Goal: Task Accomplishment & Management: Use online tool/utility

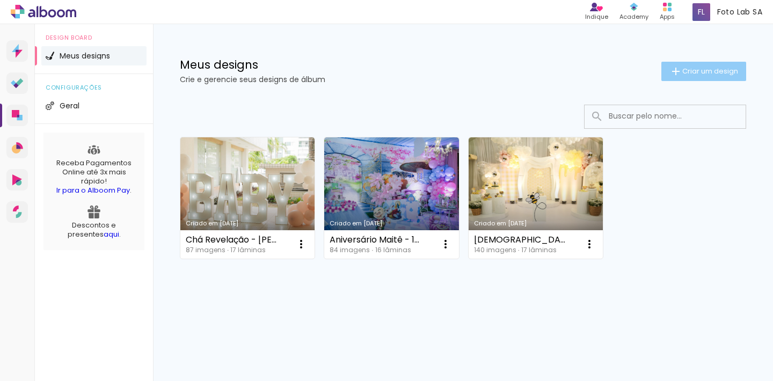
click at [703, 71] on span "Criar um design" at bounding box center [710, 71] width 56 height 7
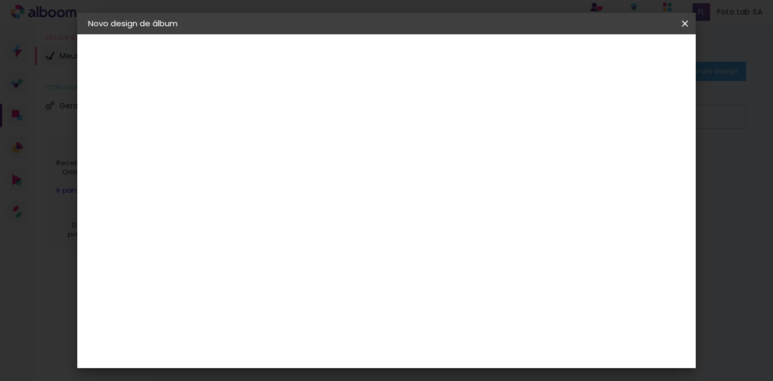
click at [264, 150] on input at bounding box center [264, 144] width 0 height 17
type input "A"
type input "Bia - 18 Anos"
type paper-input "Bia - 18 Anos"
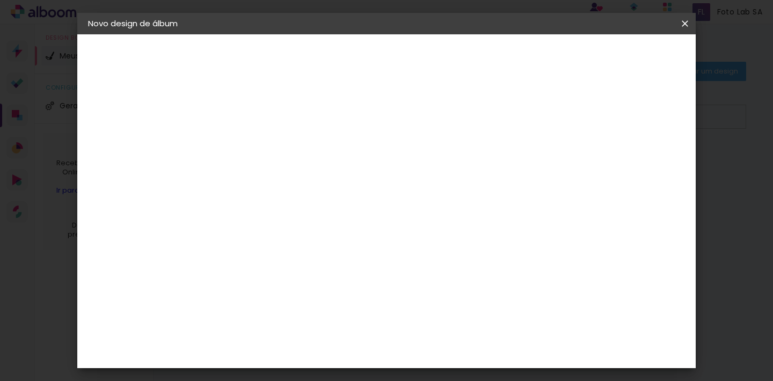
click at [0, 0] on slot "Avançar" at bounding box center [0, 0] width 0 height 0
click at [0, 0] on slot "Tamanho Livre" at bounding box center [0, 0] width 0 height 0
click at [0, 0] on slot "Avançar" at bounding box center [0, 0] width 0 height 0
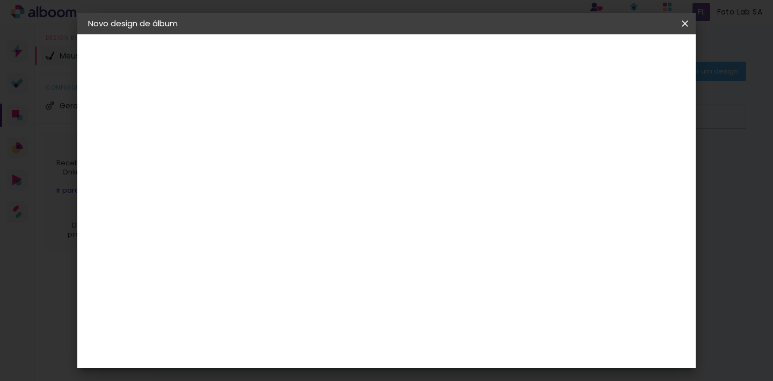
click at [238, 182] on input "30" at bounding box center [230, 186] width 28 height 16
type input "20"
type paper-input "20"
click at [462, 358] on input "60" at bounding box center [450, 354] width 28 height 16
type input "6"
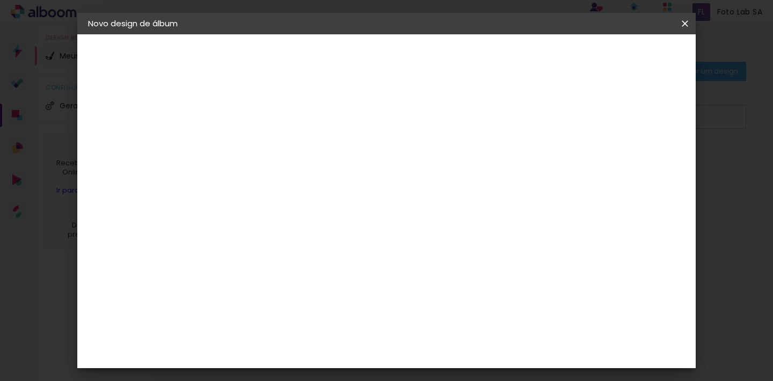
scroll to position [352, 0]
type input "40"
type paper-input "40"
type input "4"
type paper-input "4"
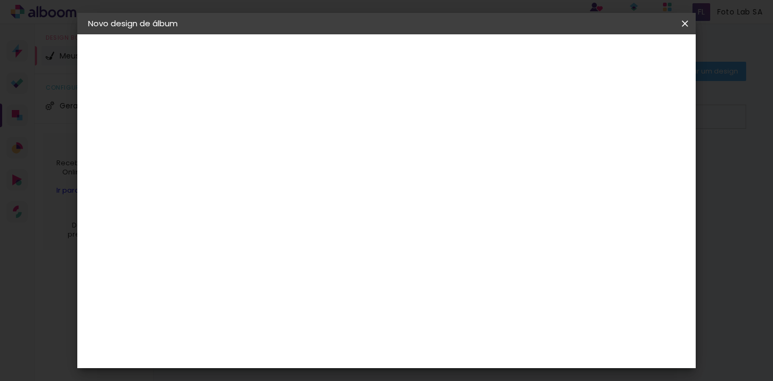
click at [640, 101] on input "4" at bounding box center [636, 99] width 19 height 16
type input "3"
type paper-input "3"
click at [643, 163] on input "3" at bounding box center [637, 162] width 19 height 16
type input "2"
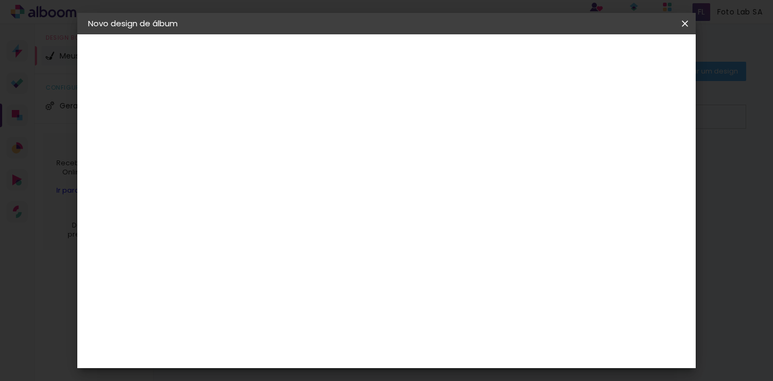
type paper-input "2"
click at [643, 163] on input "2" at bounding box center [639, 162] width 19 height 16
click at [626, 54] on span "Iniciar design" at bounding box center [601, 57] width 49 height 8
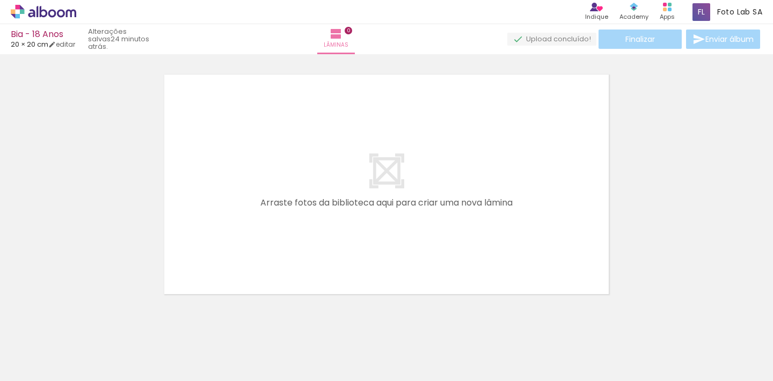
scroll to position [1, 0]
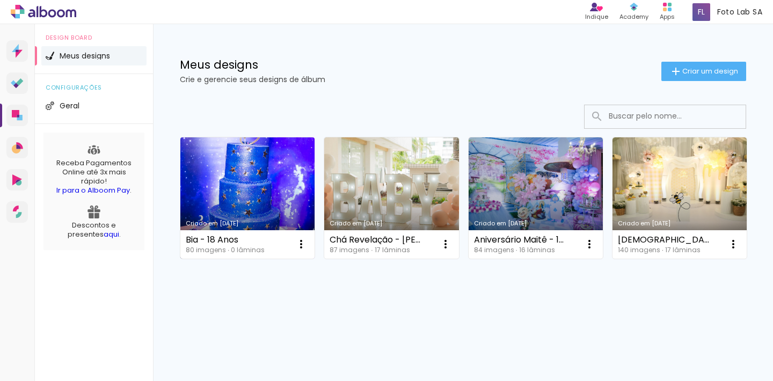
click at [273, 179] on link "Criado em [DATE]" at bounding box center [247, 197] width 134 height 121
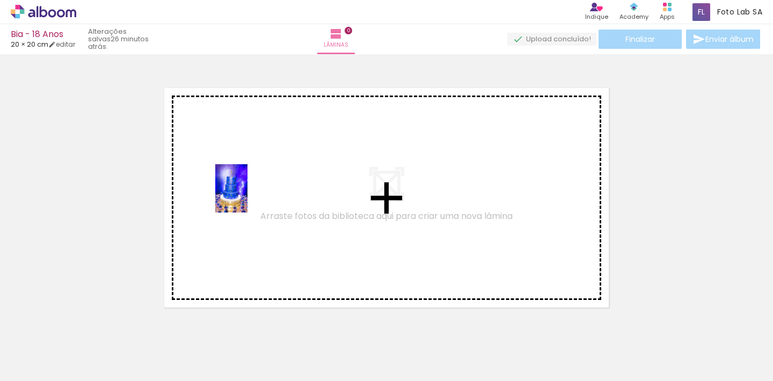
drag, startPoint x: 118, startPoint y: 353, endPoint x: 260, endPoint y: 188, distance: 217.3
click at [260, 188] on quentale-workspace at bounding box center [386, 190] width 773 height 381
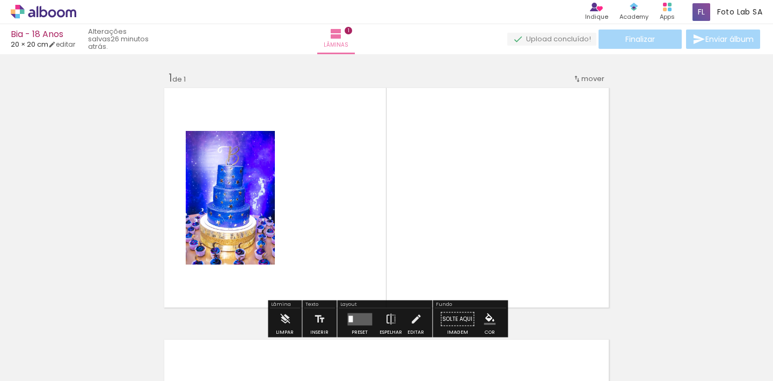
scroll to position [13, 0]
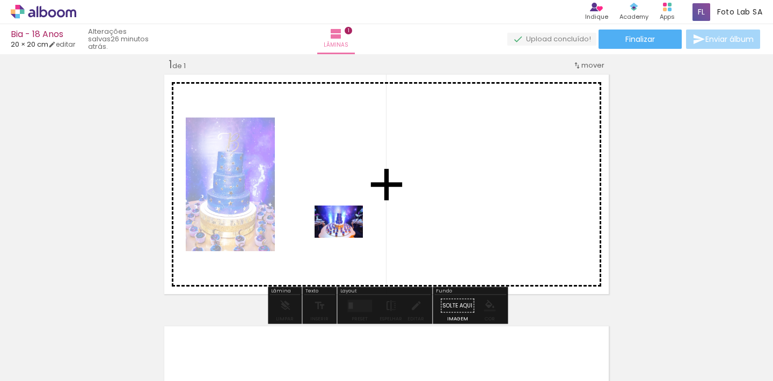
drag, startPoint x: 177, startPoint y: 351, endPoint x: 348, endPoint y: 228, distance: 211.6
click at [348, 228] on quentale-workspace at bounding box center [386, 190] width 773 height 381
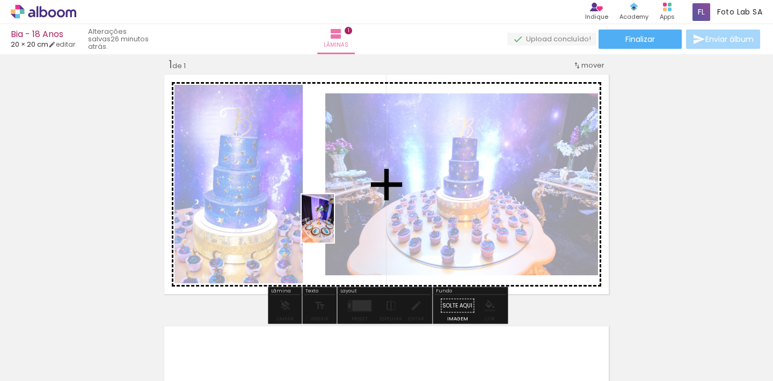
drag, startPoint x: 238, startPoint y: 351, endPoint x: 334, endPoint y: 227, distance: 157.3
click at [334, 227] on quentale-workspace at bounding box center [386, 190] width 773 height 381
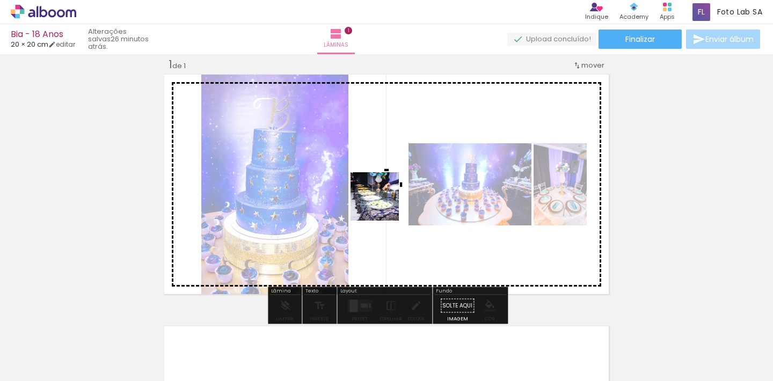
drag, startPoint x: 295, startPoint y: 351, endPoint x: 404, endPoint y: 174, distance: 207.7
click at [404, 174] on quentale-workspace at bounding box center [386, 190] width 773 height 381
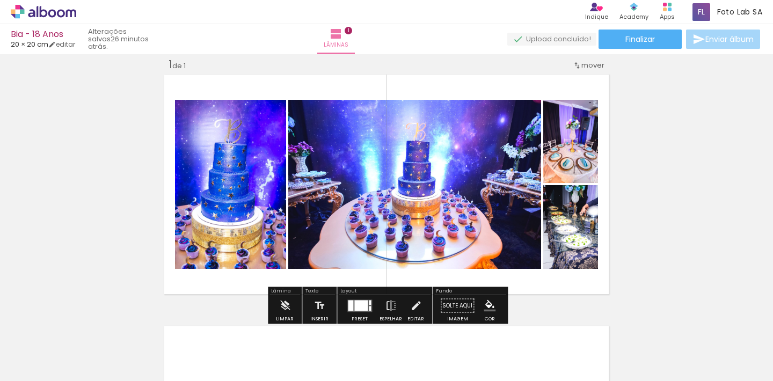
click at [359, 307] on div at bounding box center [360, 305] width 13 height 11
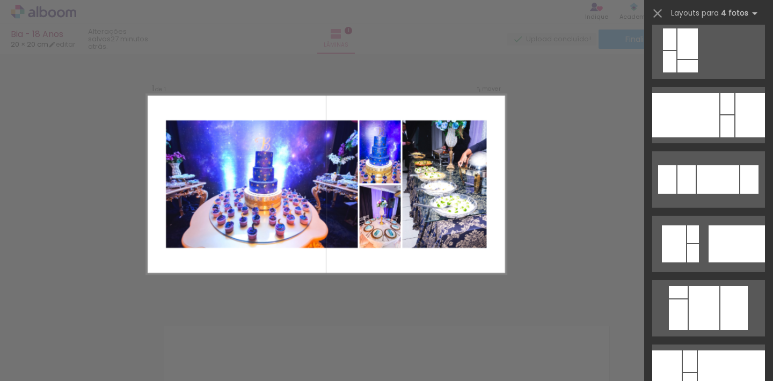
scroll to position [1682, 0]
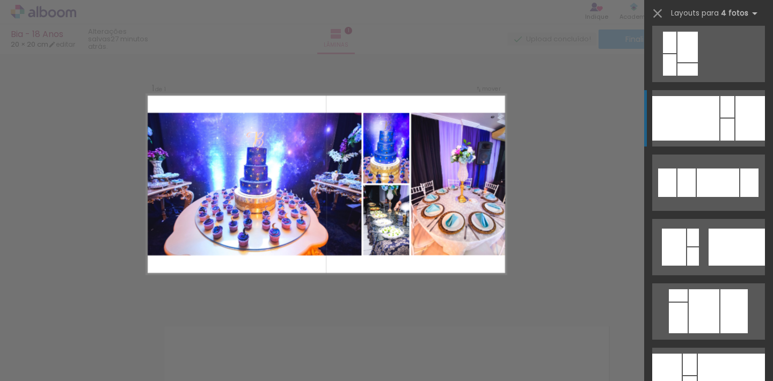
click at [701, 116] on div at bounding box center [685, 118] width 67 height 45
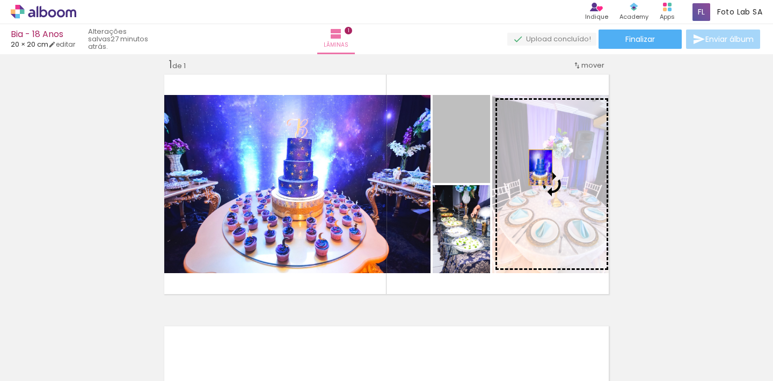
drag, startPoint x: 471, startPoint y: 157, endPoint x: 539, endPoint y: 166, distance: 68.3
click at [0, 0] on slot at bounding box center [0, 0] width 0 height 0
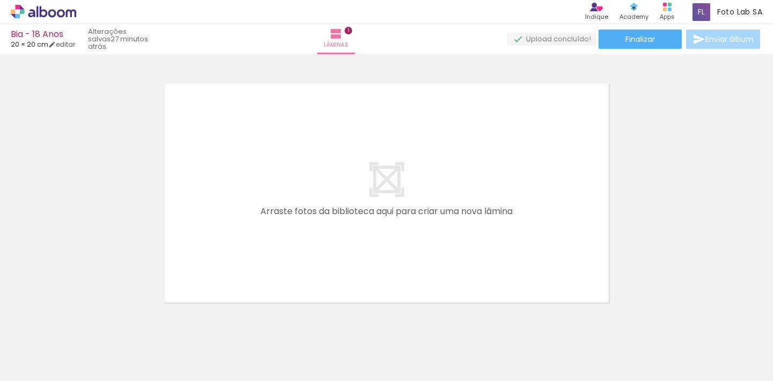
scroll to position [0, 0]
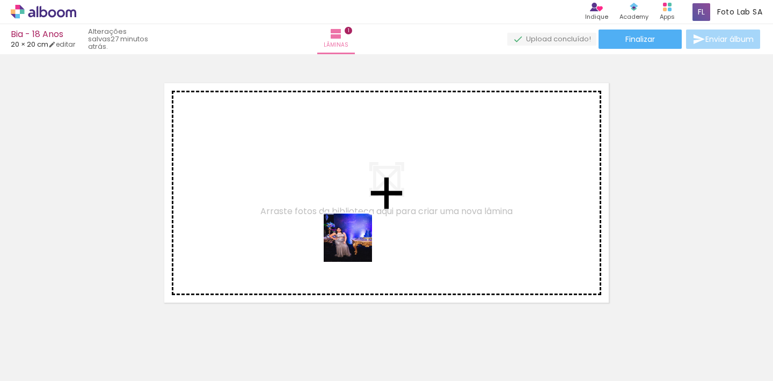
drag, startPoint x: 354, startPoint y: 348, endPoint x: 356, endPoint y: 239, distance: 109.5
click at [356, 239] on quentale-workspace at bounding box center [386, 190] width 773 height 381
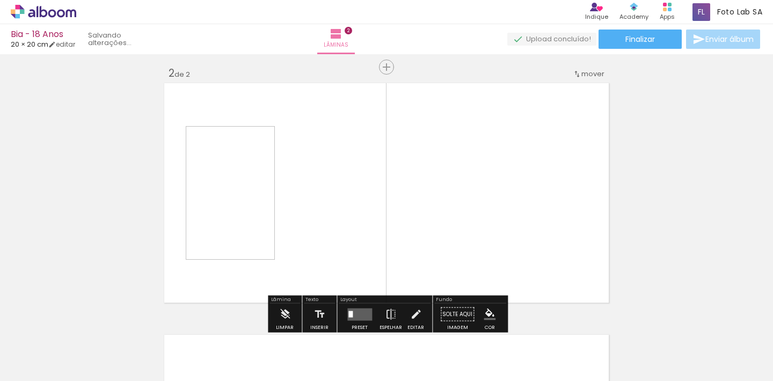
scroll to position [265, 0]
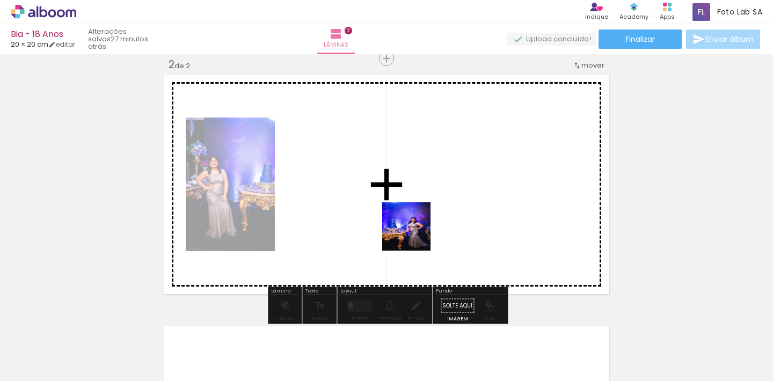
drag, startPoint x: 415, startPoint y: 357, endPoint x: 412, endPoint y: 229, distance: 127.3
click at [412, 227] on quentale-workspace at bounding box center [386, 190] width 773 height 381
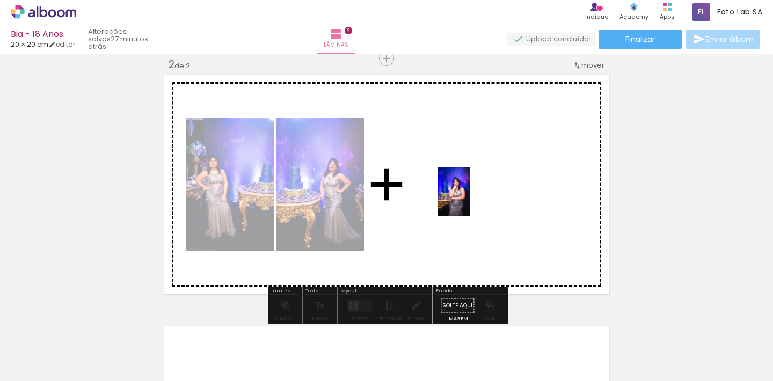
drag, startPoint x: 473, startPoint y: 340, endPoint x: 468, endPoint y: 190, distance: 151.0
click at [468, 190] on quentale-workspace at bounding box center [386, 190] width 773 height 381
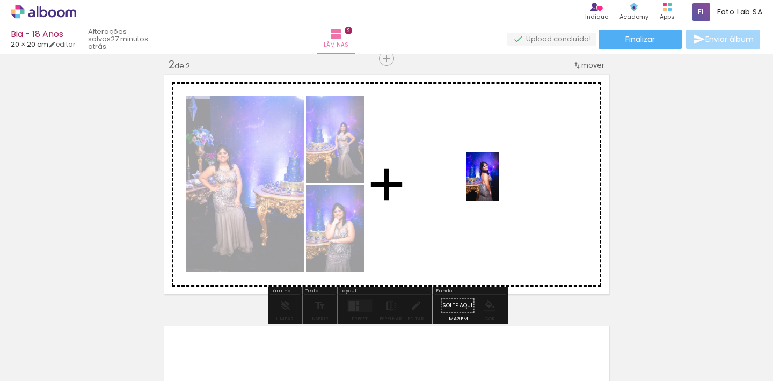
drag, startPoint x: 543, startPoint y: 354, endPoint x: 497, endPoint y: 186, distance: 174.8
click at [497, 179] on quentale-workspace at bounding box center [386, 190] width 773 height 381
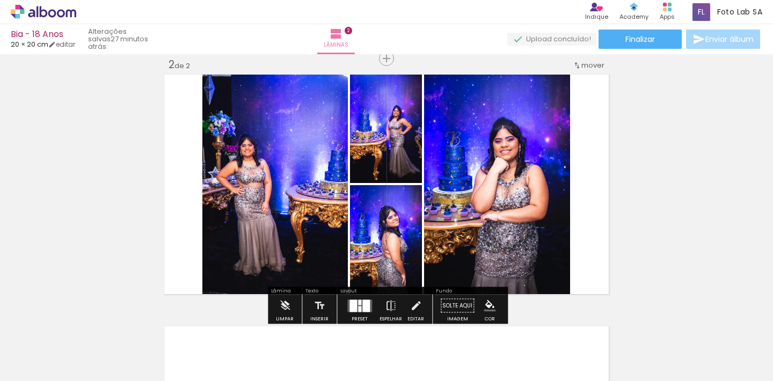
click at [354, 305] on div at bounding box center [354, 306] width 8 height 12
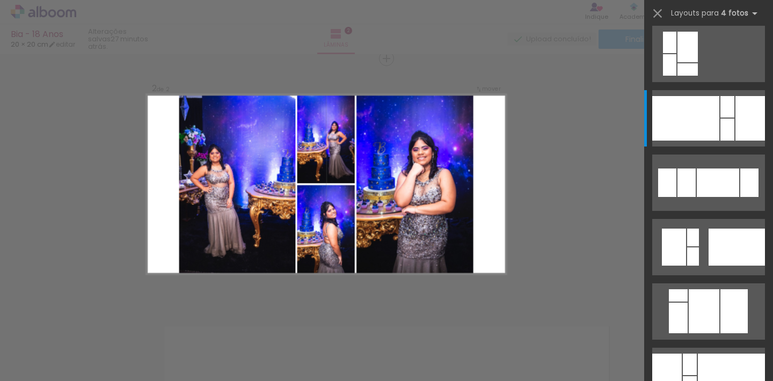
scroll to position [0, 0]
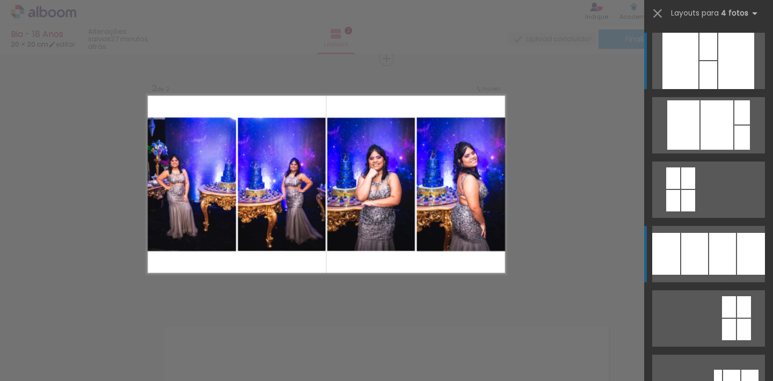
click at [701, 150] on div at bounding box center [717, 124] width 33 height 49
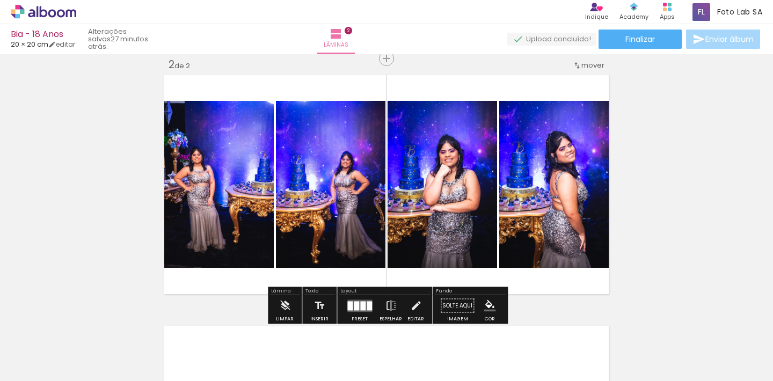
click at [223, 234] on quentale-photo at bounding box center [218, 184] width 112 height 167
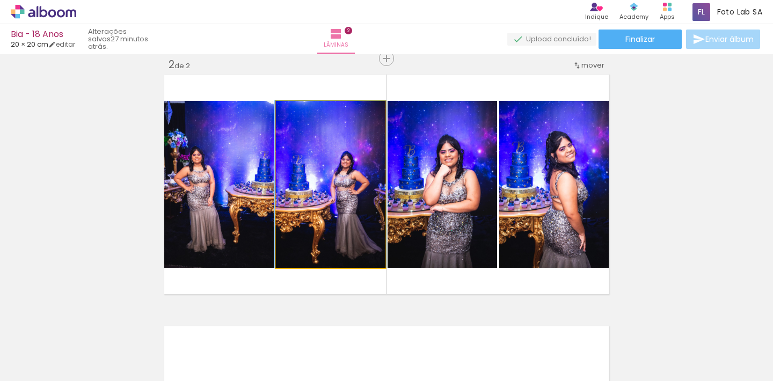
click at [333, 225] on quentale-photo at bounding box center [331, 184] width 110 height 167
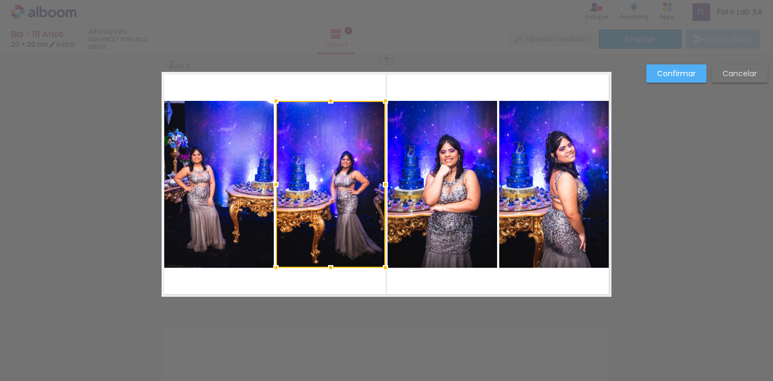
click at [222, 192] on quentale-photo at bounding box center [218, 184] width 112 height 167
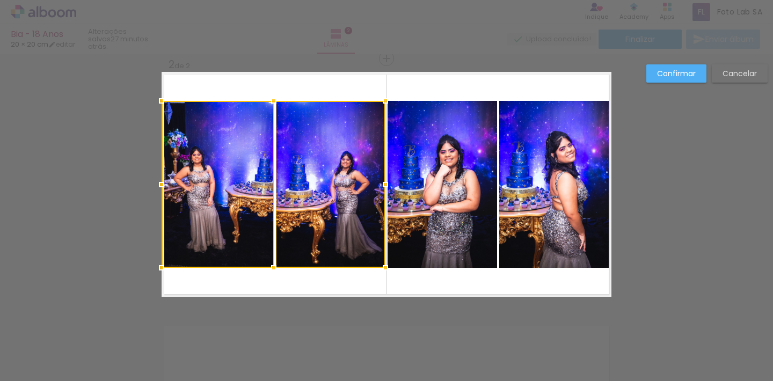
click at [426, 188] on quentale-photo at bounding box center [443, 184] width 110 height 167
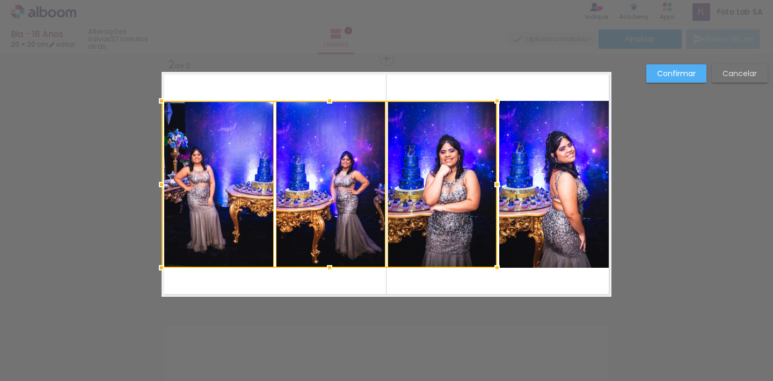
click at [574, 187] on quentale-photo at bounding box center [555, 184] width 112 height 167
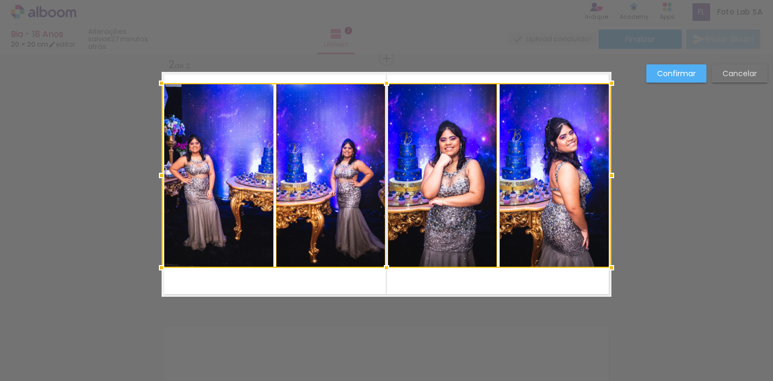
drag, startPoint x: 386, startPoint y: 100, endPoint x: 384, endPoint y: 83, distance: 17.8
click at [384, 83] on div at bounding box center [386, 82] width 21 height 21
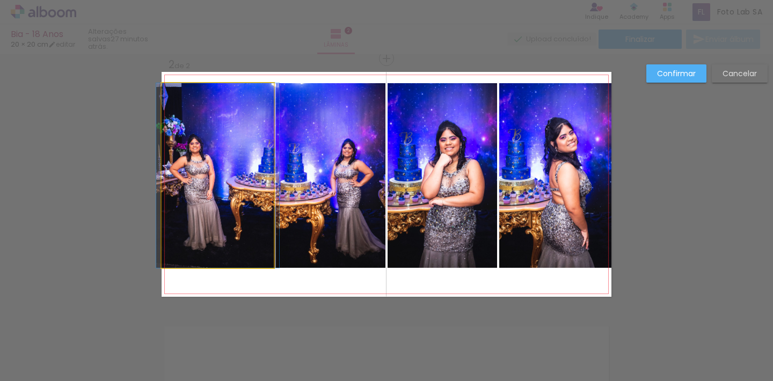
click at [235, 216] on quentale-photo at bounding box center [218, 175] width 112 height 185
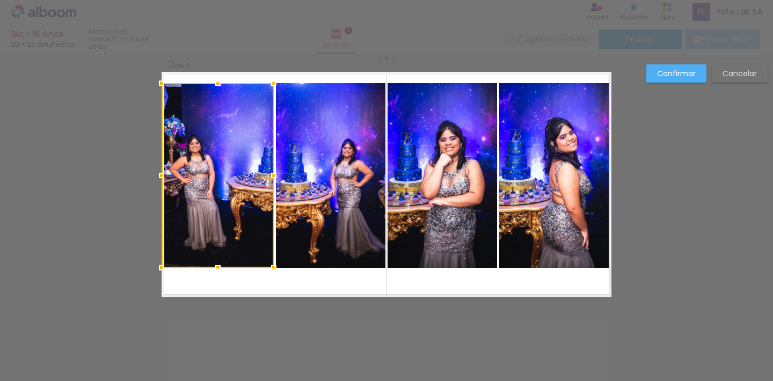
click at [325, 213] on quentale-photo at bounding box center [331, 175] width 110 height 185
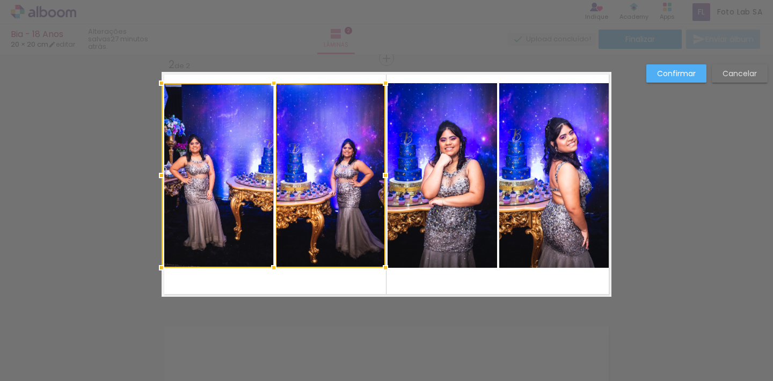
click at [426, 205] on quentale-photo at bounding box center [443, 175] width 110 height 185
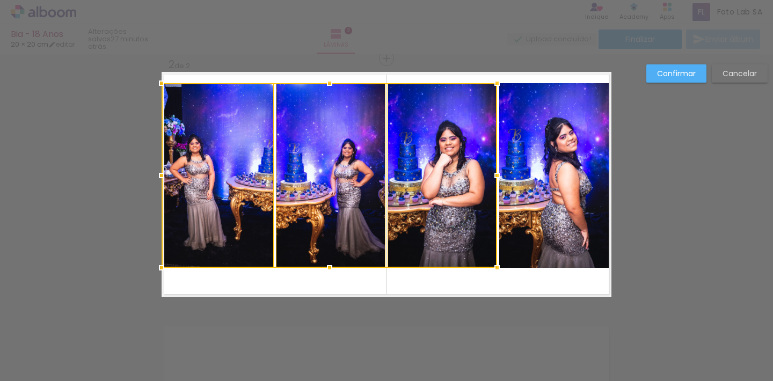
click at [572, 206] on quentale-photo at bounding box center [555, 175] width 112 height 185
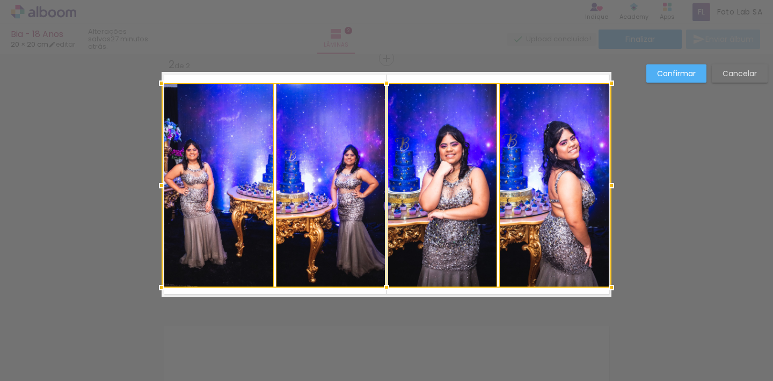
drag, startPoint x: 385, startPoint y: 266, endPoint x: 385, endPoint y: 286, distance: 19.9
click at [385, 286] on div at bounding box center [386, 287] width 21 height 21
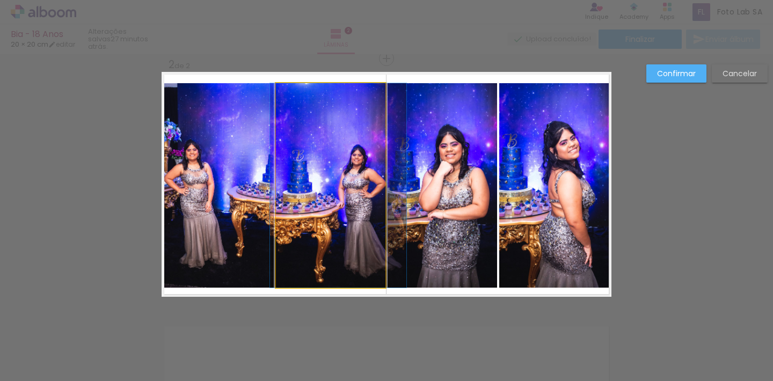
drag, startPoint x: 375, startPoint y: 185, endPoint x: 382, endPoint y: 179, distance: 9.2
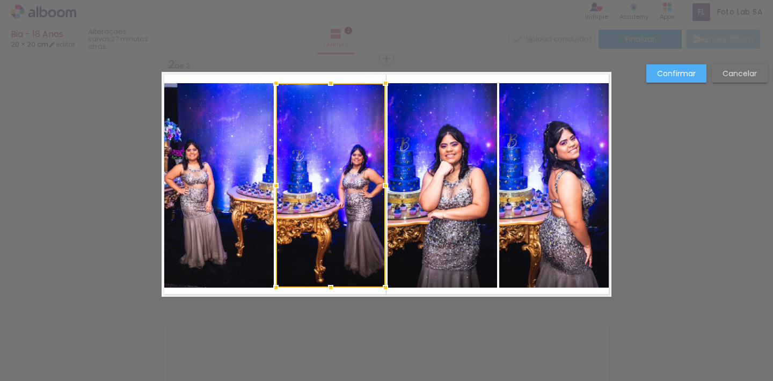
click at [358, 186] on div at bounding box center [331, 185] width 110 height 205
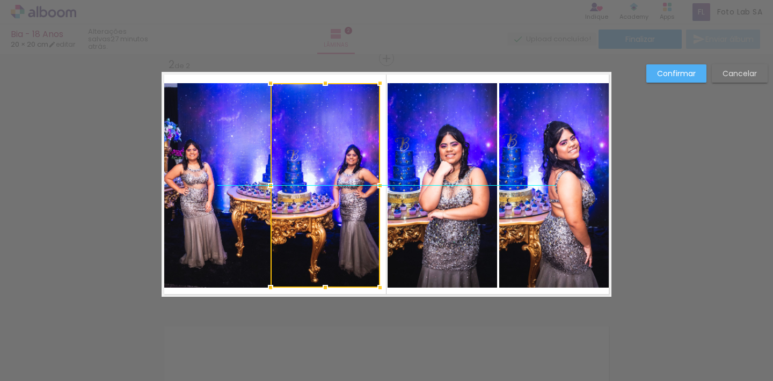
click at [353, 186] on div at bounding box center [326, 185] width 110 height 205
click at [325, 210] on div at bounding box center [326, 185] width 110 height 205
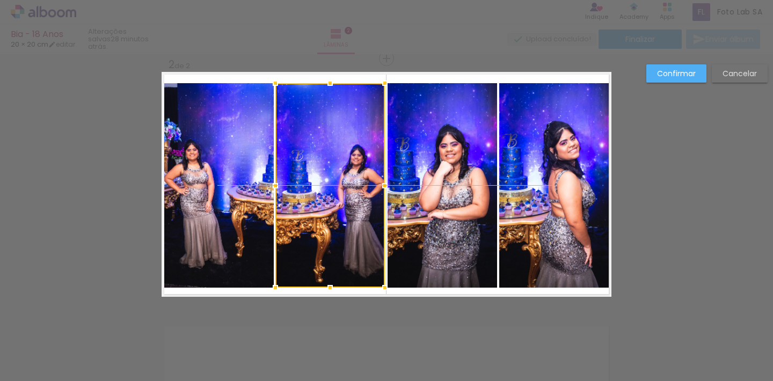
click at [329, 210] on div at bounding box center [330, 185] width 110 height 205
click at [0, 0] on slot "Confirmar" at bounding box center [0, 0] width 0 height 0
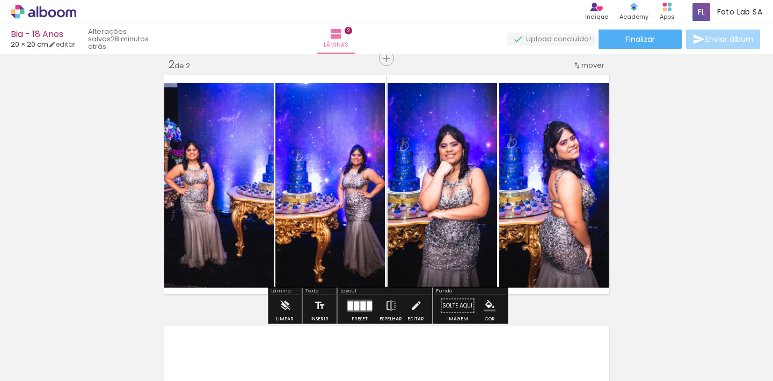
click at [351, 176] on quentale-photo at bounding box center [330, 185] width 110 height 205
click at [216, 186] on quentale-photo at bounding box center [218, 185] width 112 height 205
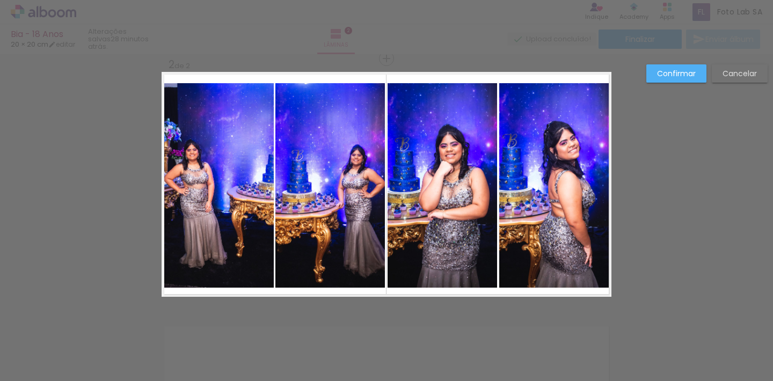
click at [244, 178] on quentale-photo at bounding box center [218, 185] width 112 height 205
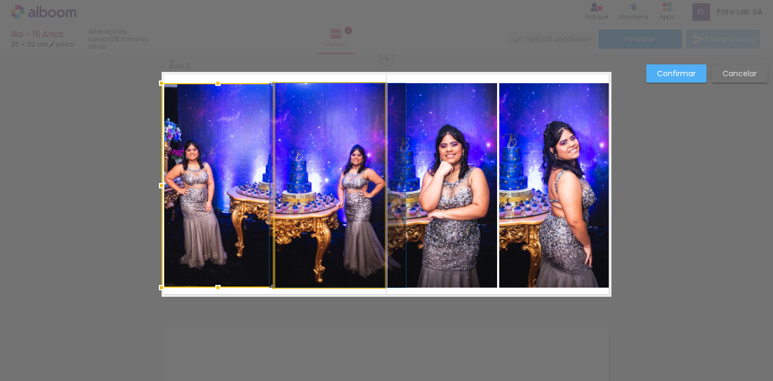
click at [311, 169] on quentale-photo at bounding box center [330, 185] width 110 height 205
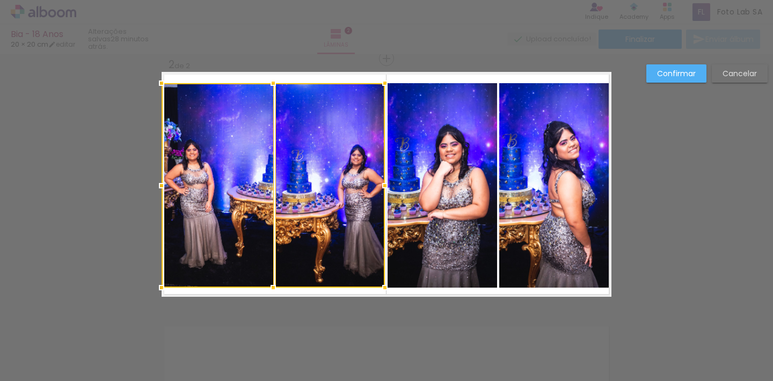
click at [440, 164] on quentale-photo at bounding box center [443, 185] width 110 height 205
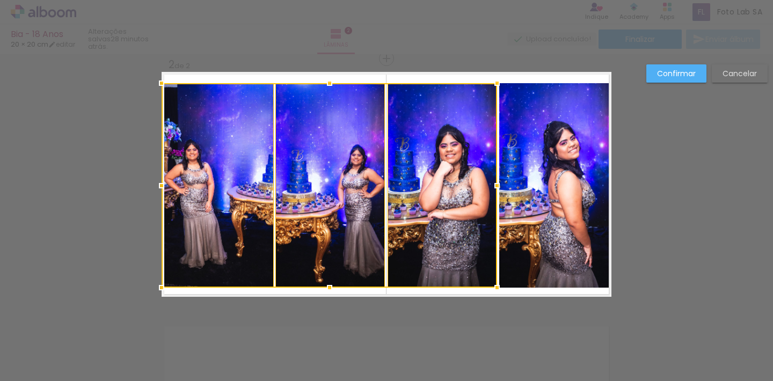
click at [557, 176] on quentale-photo at bounding box center [555, 185] width 112 height 205
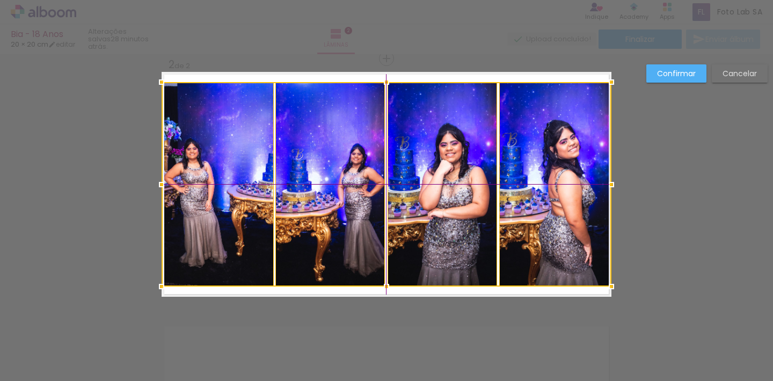
click at [436, 179] on div at bounding box center [387, 184] width 450 height 205
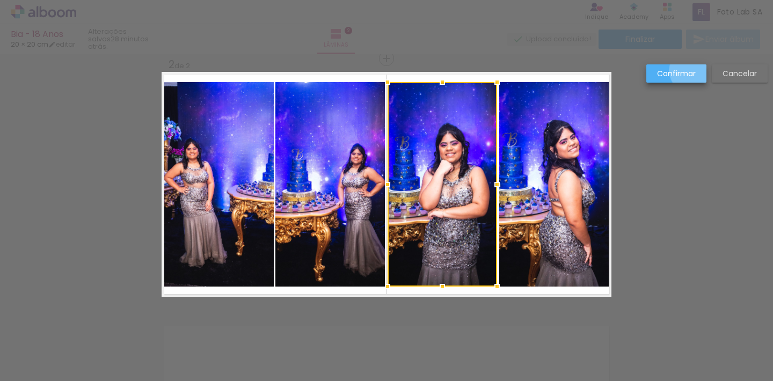
click at [0, 0] on slot "Confirmar" at bounding box center [0, 0] width 0 height 0
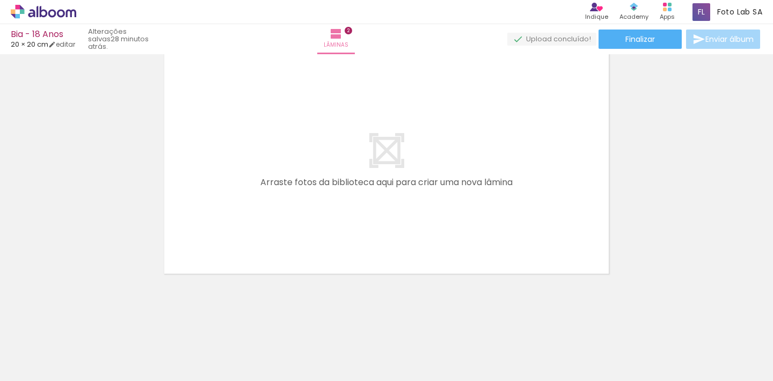
scroll to position [0, 4025]
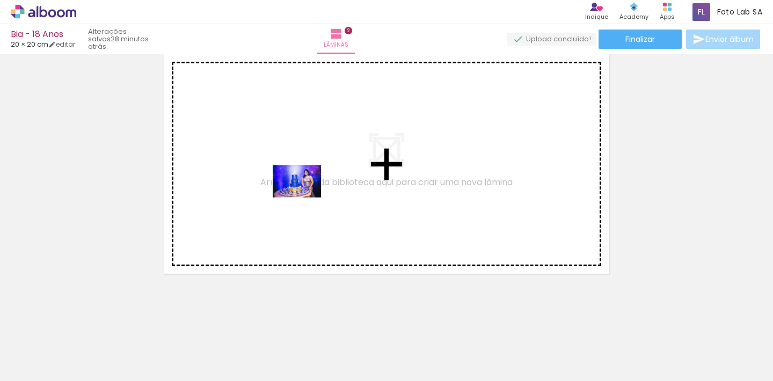
drag, startPoint x: 308, startPoint y: 351, endPoint x: 305, endPoint y: 197, distance: 154.1
click at [305, 197] on quentale-workspace at bounding box center [386, 190] width 773 height 381
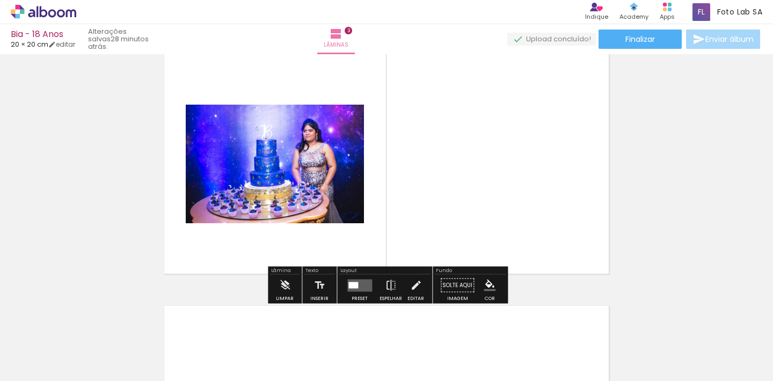
scroll to position [517, 0]
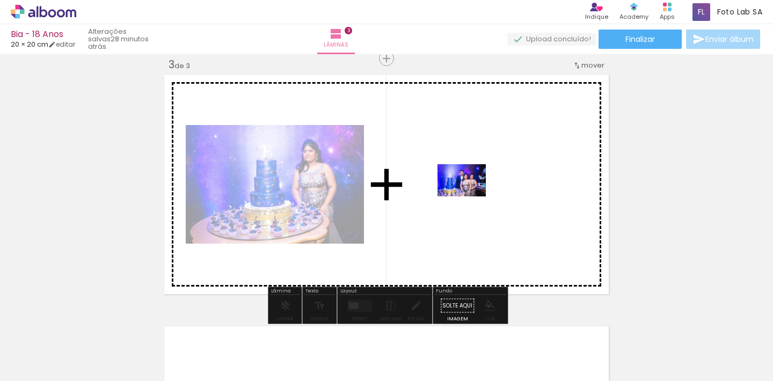
drag, startPoint x: 362, startPoint y: 351, endPoint x: 470, endPoint y: 197, distance: 188.6
click at [470, 197] on quentale-workspace at bounding box center [386, 190] width 773 height 381
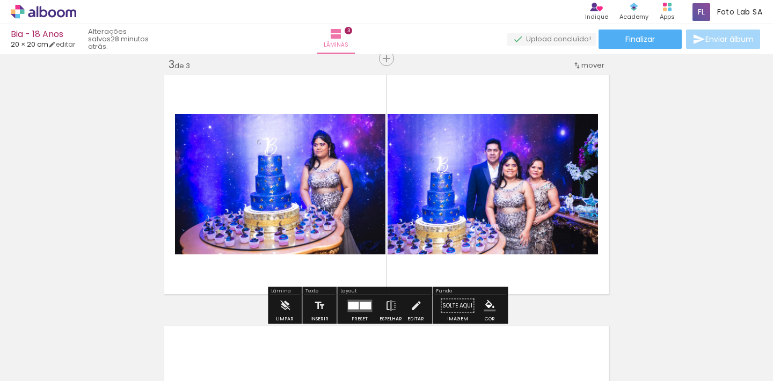
click at [357, 304] on quentale-layouter at bounding box center [359, 306] width 25 height 12
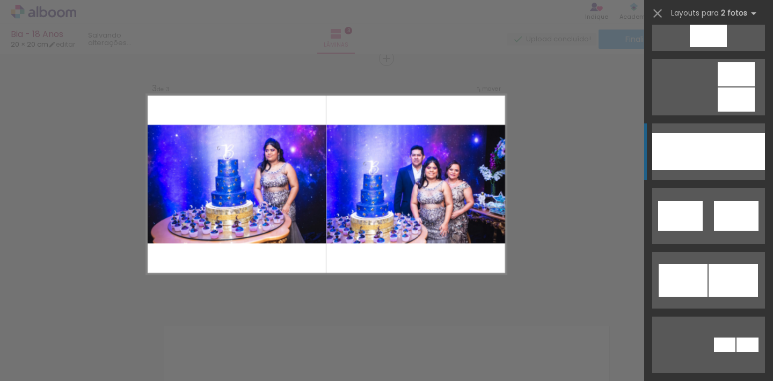
scroll to position [556, 0]
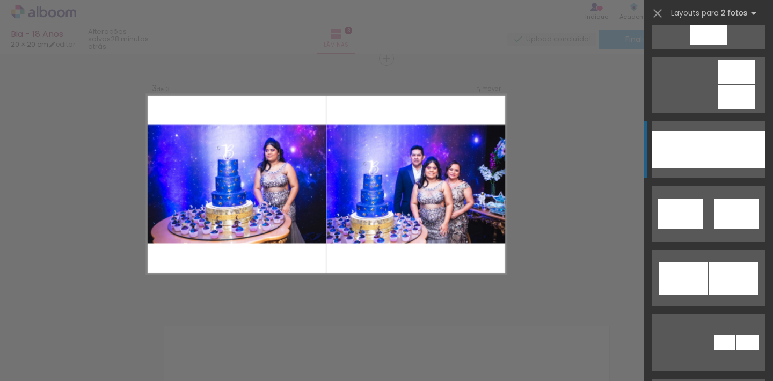
click at [703, 152] on div at bounding box center [680, 149] width 56 height 37
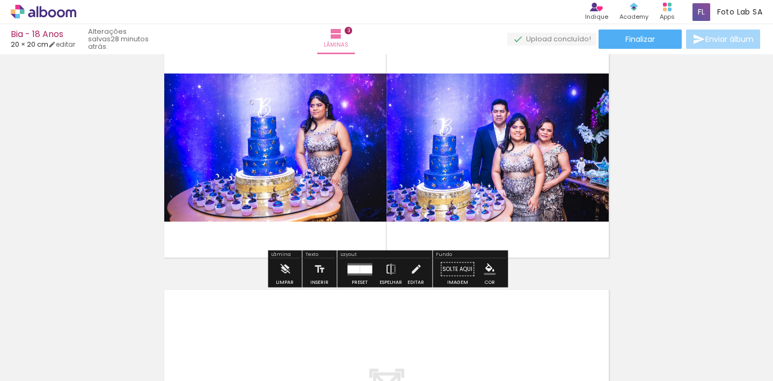
scroll to position [528, 0]
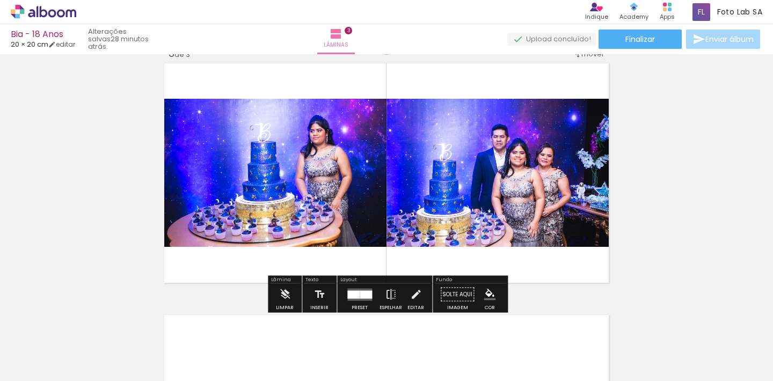
click at [311, 176] on quentale-photo at bounding box center [274, 173] width 225 height 148
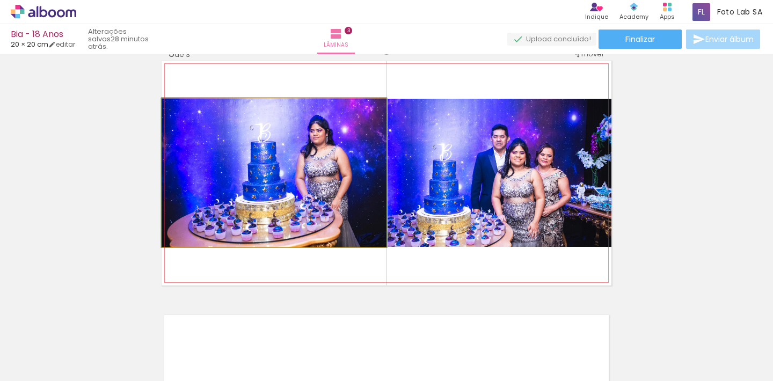
click at [326, 180] on quentale-photo at bounding box center [274, 173] width 225 height 148
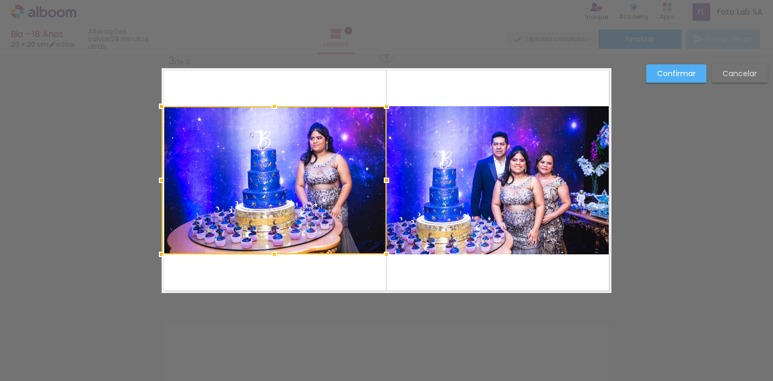
scroll to position [517, 0]
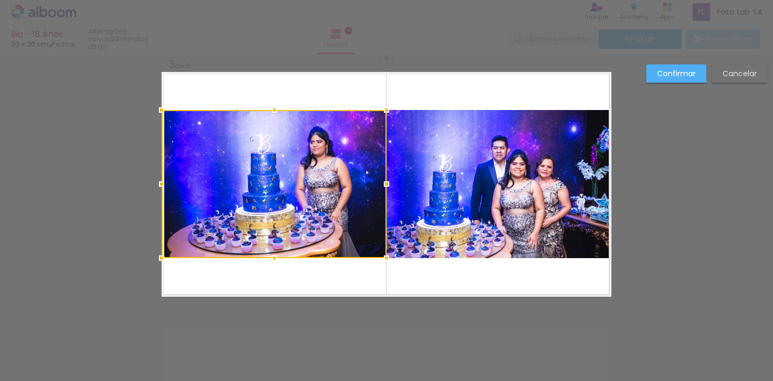
click at [439, 203] on quentale-photo at bounding box center [499, 184] width 225 height 148
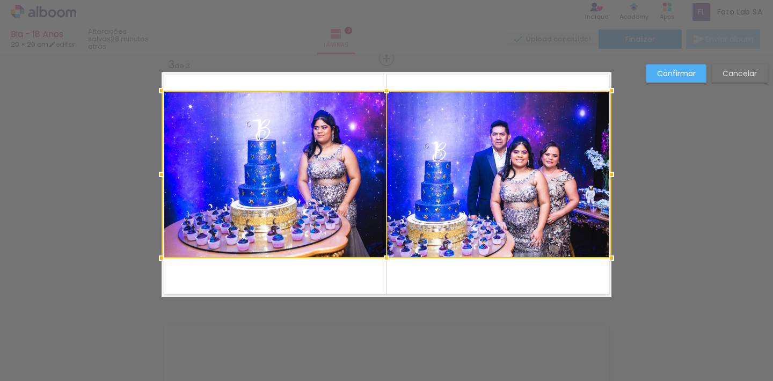
drag, startPoint x: 385, startPoint y: 112, endPoint x: 383, endPoint y: 92, distance: 19.4
click at [383, 92] on div at bounding box center [386, 90] width 21 height 21
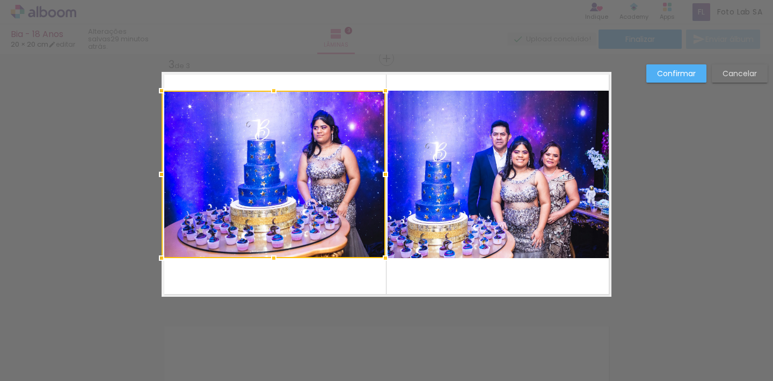
click at [349, 199] on div at bounding box center [274, 175] width 224 height 168
click at [453, 194] on quentale-photo at bounding box center [500, 175] width 224 height 168
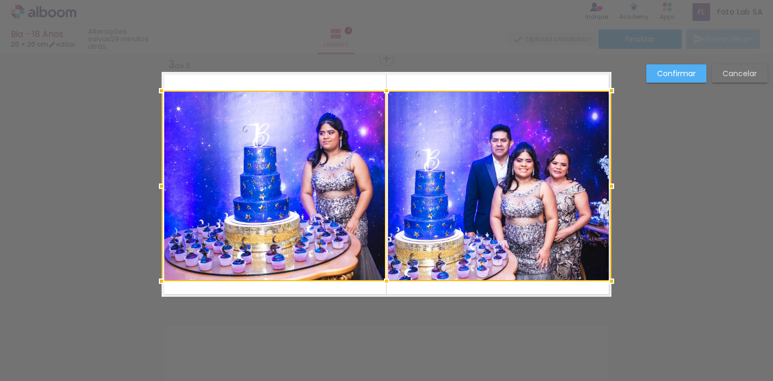
drag, startPoint x: 385, startPoint y: 260, endPoint x: 385, endPoint y: 283, distance: 23.1
click at [385, 283] on div at bounding box center [386, 281] width 21 height 21
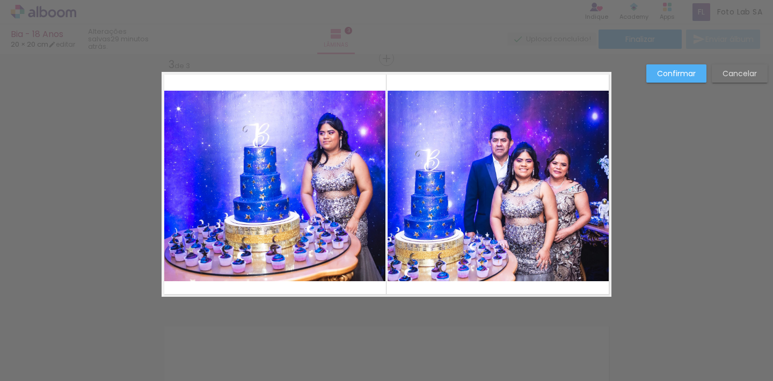
click at [250, 221] on quentale-photo at bounding box center [274, 186] width 224 height 191
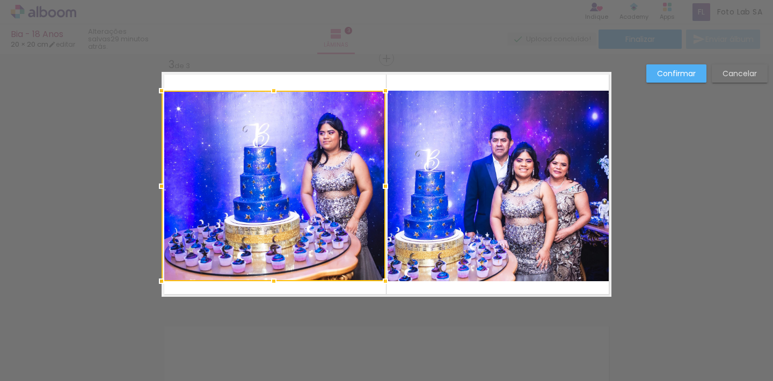
click at [504, 169] on quentale-photo at bounding box center [500, 186] width 224 height 191
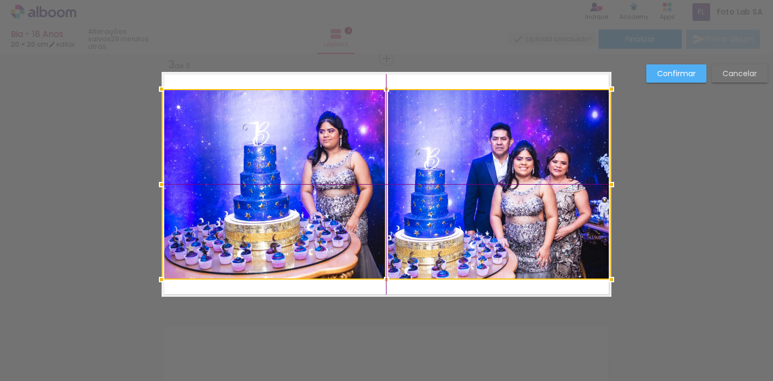
click at [425, 172] on div at bounding box center [387, 184] width 450 height 191
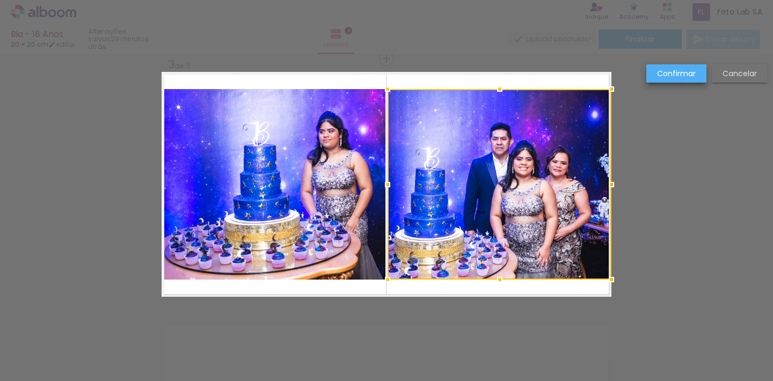
click at [688, 81] on paper-button "Confirmar" at bounding box center [676, 73] width 60 height 18
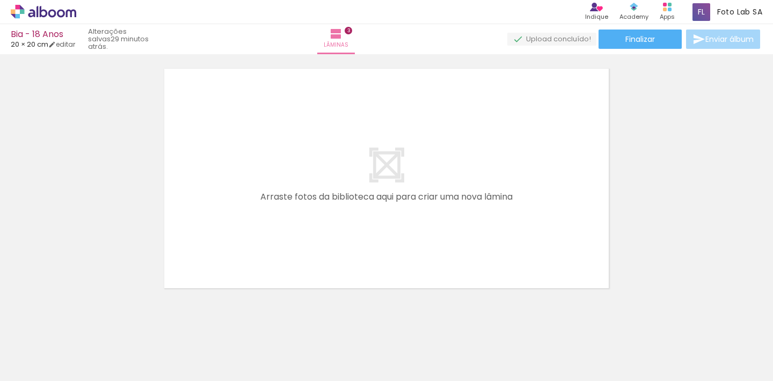
scroll to position [0, 348]
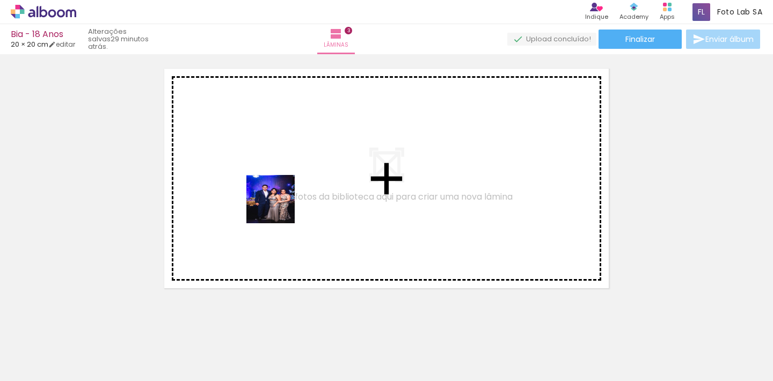
drag, startPoint x: 253, startPoint y: 345, endPoint x: 279, endPoint y: 208, distance: 139.3
click at [279, 208] on quentale-workspace at bounding box center [386, 190] width 773 height 381
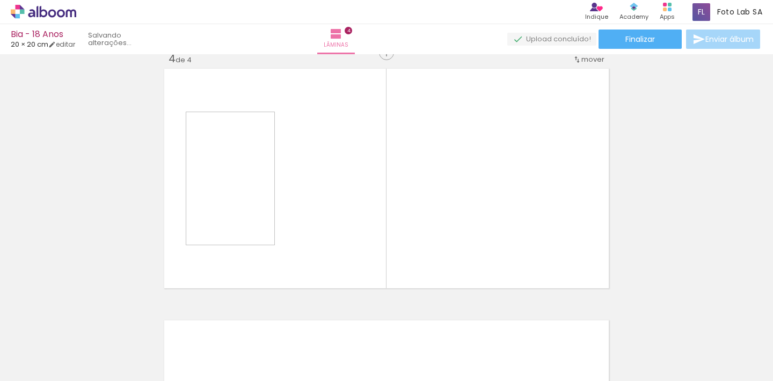
scroll to position [769, 0]
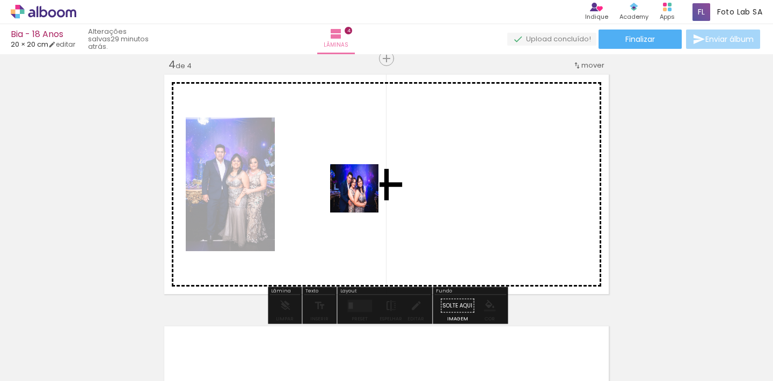
drag, startPoint x: 319, startPoint y: 354, endPoint x: 363, endPoint y: 190, distance: 170.6
click at [363, 190] on quentale-workspace at bounding box center [386, 190] width 773 height 381
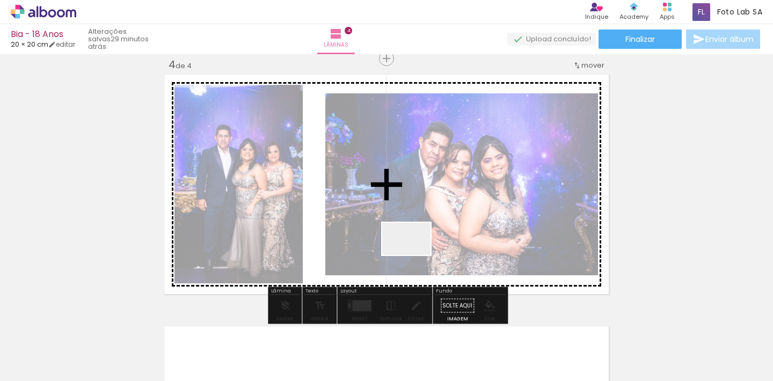
drag, startPoint x: 380, startPoint y: 359, endPoint x: 420, endPoint y: 222, distance: 143.2
click at [420, 222] on quentale-workspace at bounding box center [386, 190] width 773 height 381
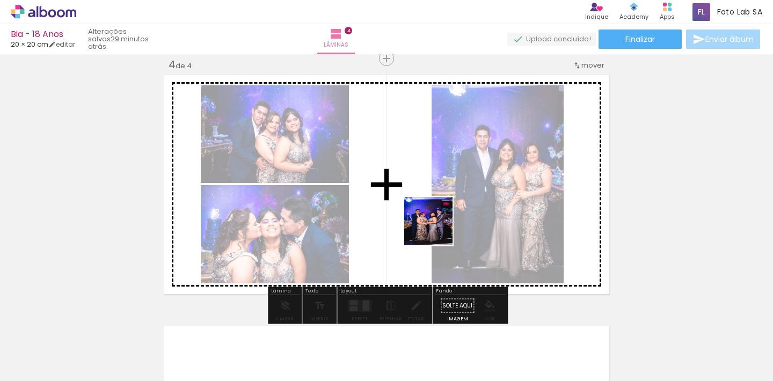
drag, startPoint x: 428, startPoint y: 359, endPoint x: 437, endPoint y: 230, distance: 129.1
click at [437, 230] on quentale-workspace at bounding box center [386, 190] width 773 height 381
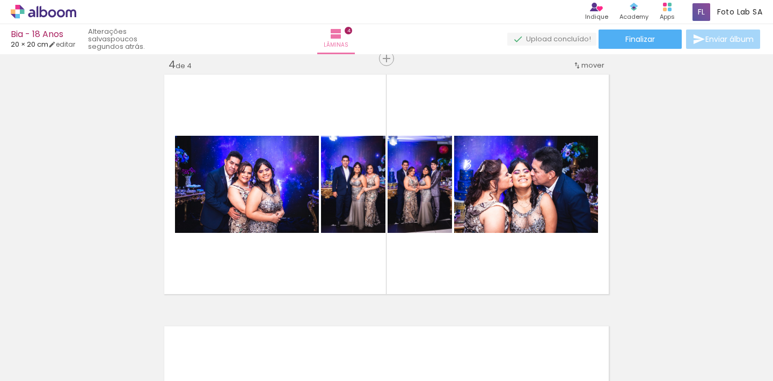
scroll to position [0, 1985]
